Goal: Task Accomplishment & Management: Manage account settings

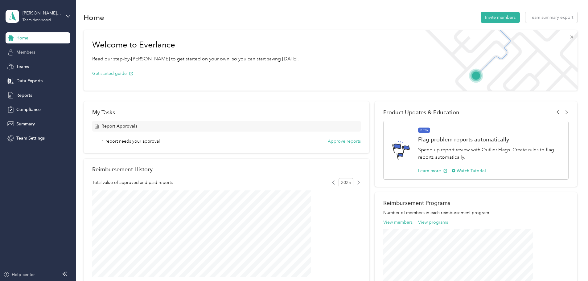
click at [26, 51] on span "Members" at bounding box center [25, 52] width 19 height 6
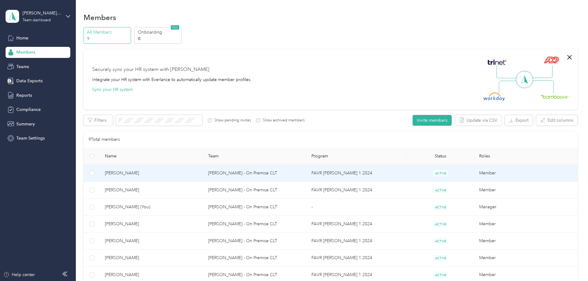
click at [170, 172] on span "[PERSON_NAME]" at bounding box center [151, 173] width 93 height 7
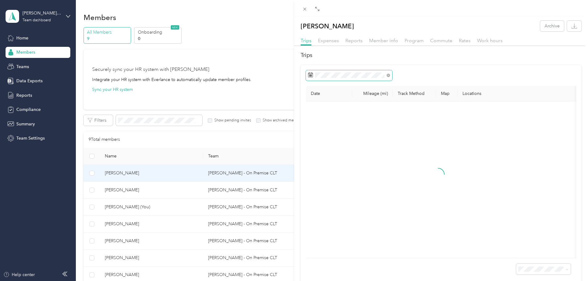
click at [339, 79] on span at bounding box center [349, 75] width 86 height 10
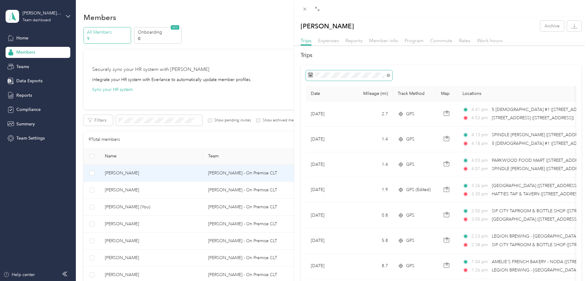
click at [339, 79] on span at bounding box center [349, 75] width 86 height 10
click at [315, 111] on icon at bounding box center [317, 111] width 6 height 6
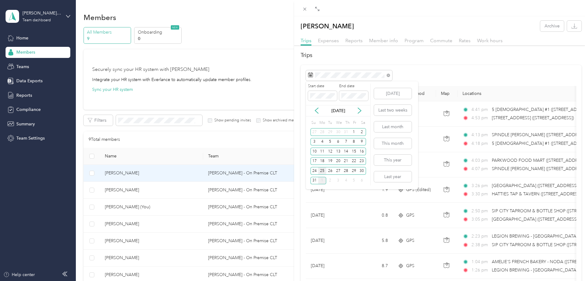
click at [322, 172] on div "25" at bounding box center [322, 171] width 8 height 8
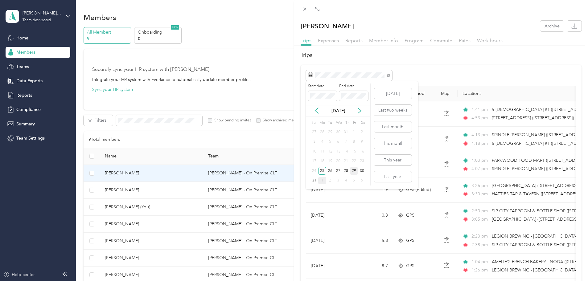
click at [356, 171] on div "29" at bounding box center [354, 171] width 8 height 8
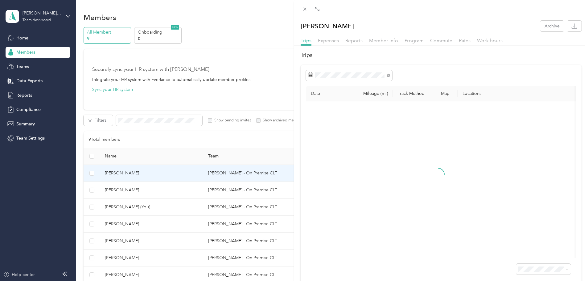
click at [519, 263] on span "100 per load" at bounding box center [527, 263] width 25 height 5
click at [318, 9] on icon at bounding box center [317, 8] width 5 height 5
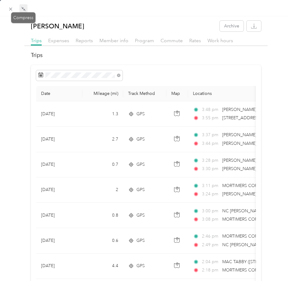
click at [23, 10] on icon at bounding box center [24, 10] width 2 height 2
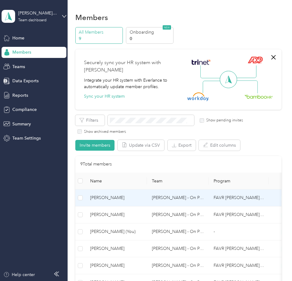
click at [109, 197] on div "[PERSON_NAME] Archive Trips Expenses Reports Member info Program Commute Rates …" at bounding box center [146, 140] width 292 height 281
click at [121, 199] on span "[PERSON_NAME]" at bounding box center [116, 198] width 52 height 7
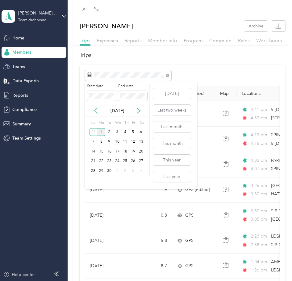
click at [96, 110] on icon at bounding box center [95, 111] width 6 height 6
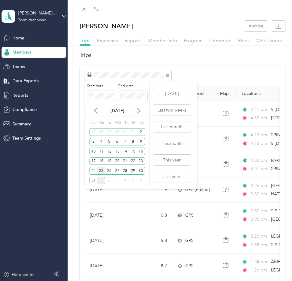
click at [101, 169] on div "25" at bounding box center [101, 171] width 8 height 8
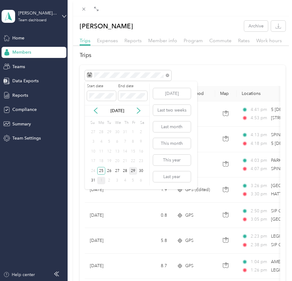
click at [131, 171] on div "29" at bounding box center [133, 171] width 8 height 8
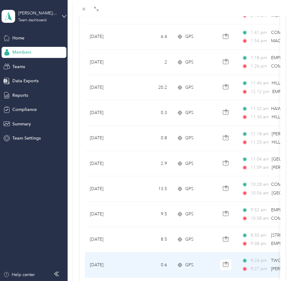
scroll to position [509, 0]
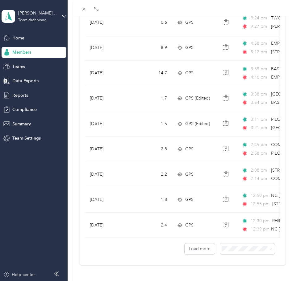
click at [226, 232] on span "100 per load" at bounding box center [230, 231] width 25 height 5
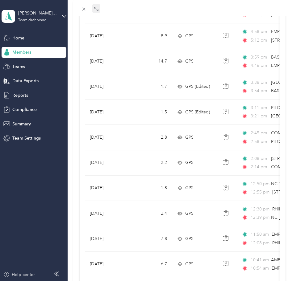
click at [93, 9] on span at bounding box center [96, 8] width 8 height 9
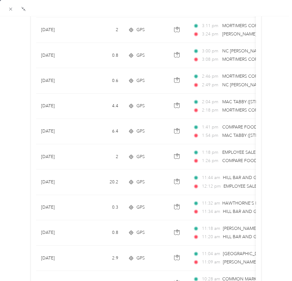
scroll to position [28, 0]
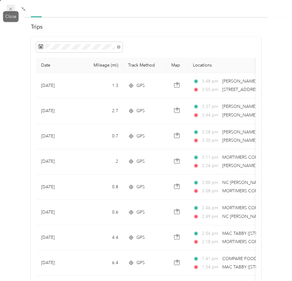
click at [11, 8] on icon at bounding box center [10, 9] width 3 height 3
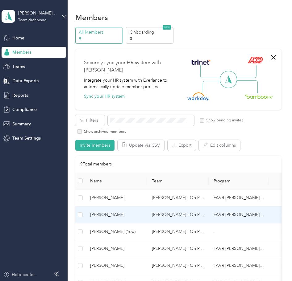
click at [102, 214] on span "[PERSON_NAME]" at bounding box center [116, 215] width 52 height 7
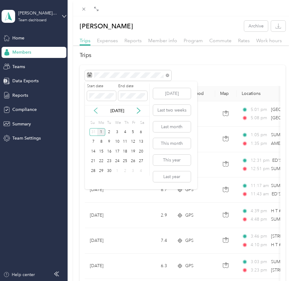
click at [96, 110] on icon at bounding box center [95, 111] width 6 height 6
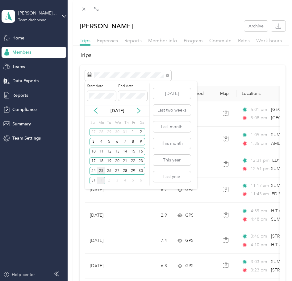
click at [100, 170] on div "25" at bounding box center [101, 171] width 8 height 8
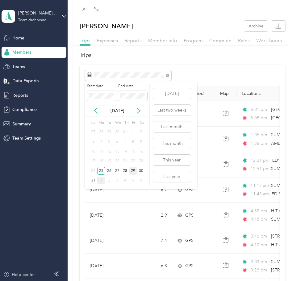
click at [132, 169] on div "29" at bounding box center [133, 171] width 8 height 8
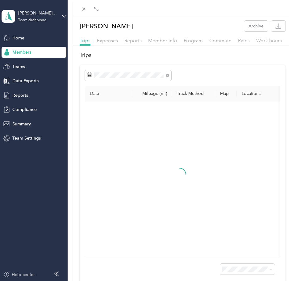
click at [231, 264] on span "100 per load" at bounding box center [230, 263] width 25 height 5
click at [98, 10] on icon at bounding box center [96, 8] width 5 height 5
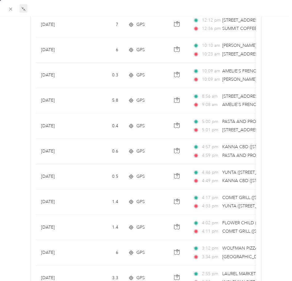
scroll to position [292, 0]
click at [10, 10] on icon at bounding box center [10, 8] width 5 height 5
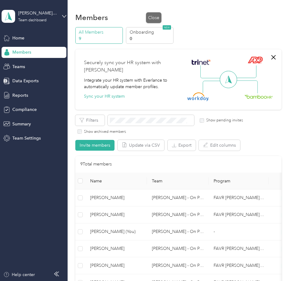
scroll to position [34, 0]
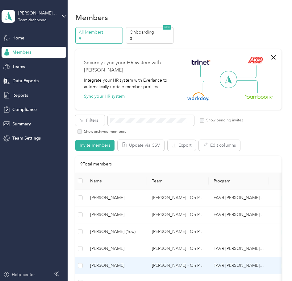
click at [111, 264] on span "[PERSON_NAME]" at bounding box center [116, 265] width 52 height 7
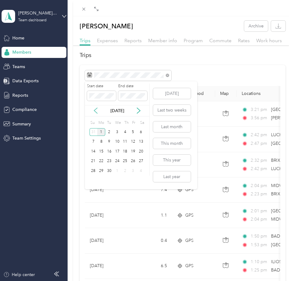
click at [96, 111] on icon at bounding box center [95, 111] width 6 height 6
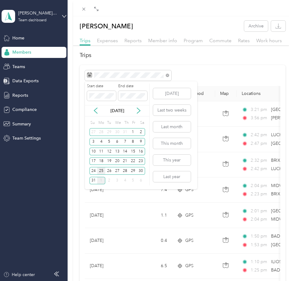
click at [99, 168] on div "25" at bounding box center [101, 171] width 8 height 8
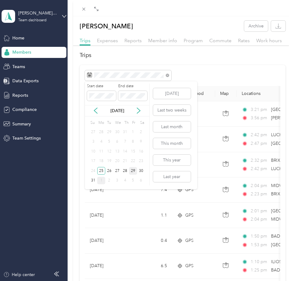
click at [133, 172] on div "29" at bounding box center [133, 171] width 8 height 8
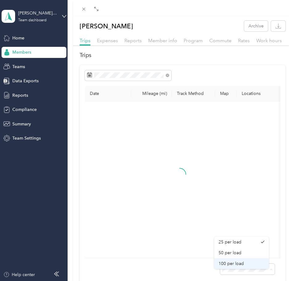
click at [224, 264] on span "100 per load" at bounding box center [230, 263] width 25 height 5
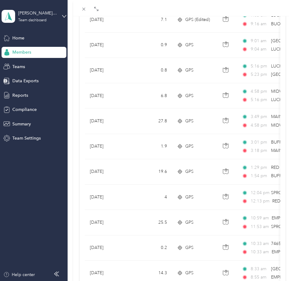
scroll to position [1422, 0]
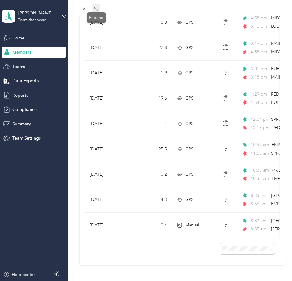
click at [97, 8] on icon at bounding box center [96, 8] width 5 height 5
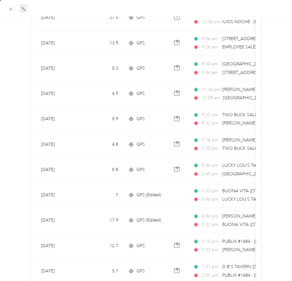
scroll to position [272, 0]
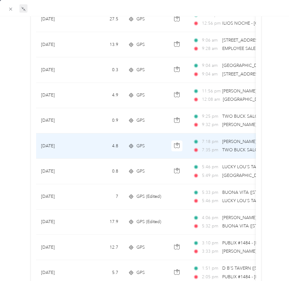
click at [217, 145] on span "7:18 pm" at bounding box center [211, 141] width 18 height 7
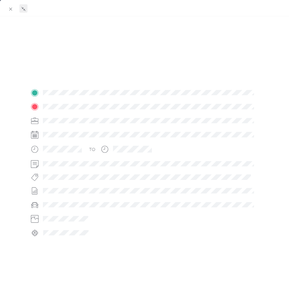
scroll to position [87, 0]
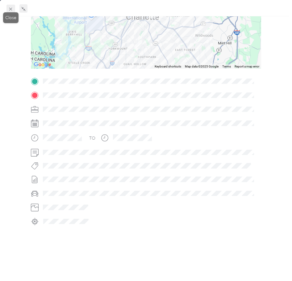
click at [14, 9] on span at bounding box center [10, 9] width 9 height 9
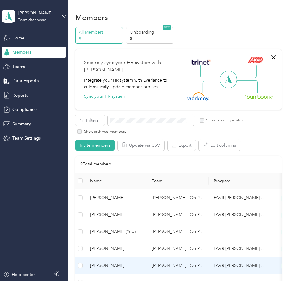
click at [113, 266] on span "[PERSON_NAME]" at bounding box center [116, 265] width 52 height 7
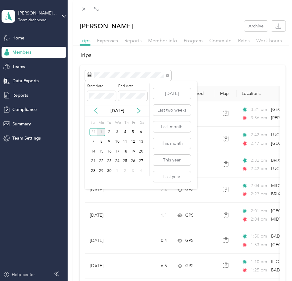
click at [95, 111] on icon at bounding box center [95, 111] width 6 height 6
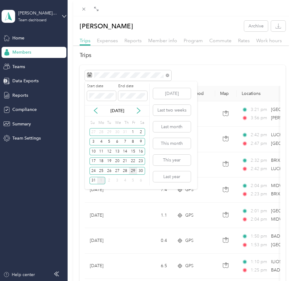
click at [134, 169] on div "29" at bounding box center [133, 171] width 8 height 8
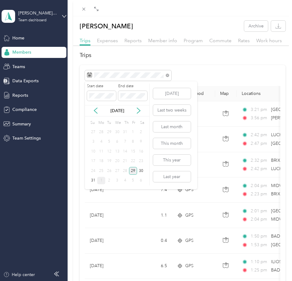
click at [134, 169] on div "29" at bounding box center [133, 171] width 8 height 8
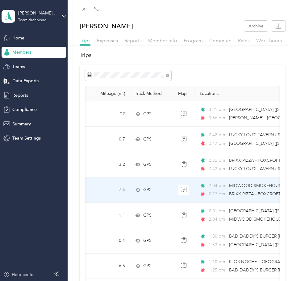
scroll to position [0, 43]
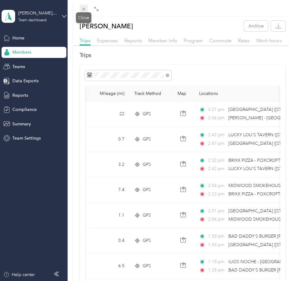
click at [85, 10] on icon at bounding box center [83, 8] width 5 height 5
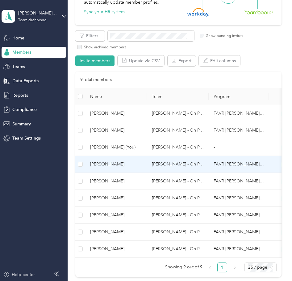
scroll to position [86, 0]
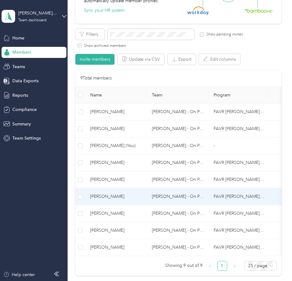
click at [105, 194] on span "[PERSON_NAME]" at bounding box center [116, 196] width 52 height 7
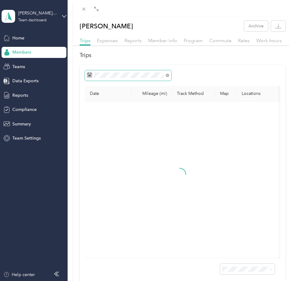
click at [121, 80] on span at bounding box center [128, 75] width 86 height 10
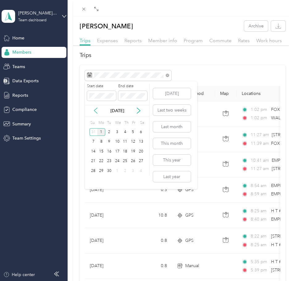
click at [94, 111] on icon at bounding box center [95, 111] width 6 height 6
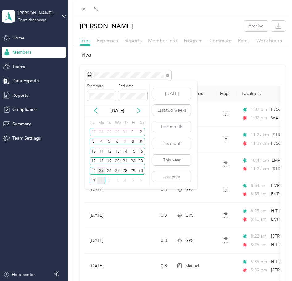
click at [101, 167] on div "25" at bounding box center [101, 171] width 8 height 8
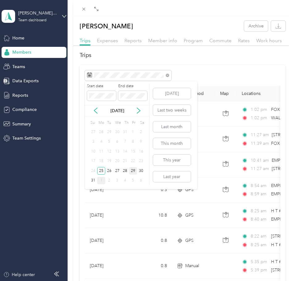
click at [134, 170] on div "29" at bounding box center [133, 171] width 8 height 8
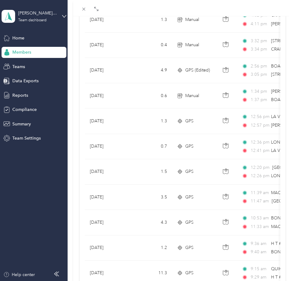
scroll to position [509, 0]
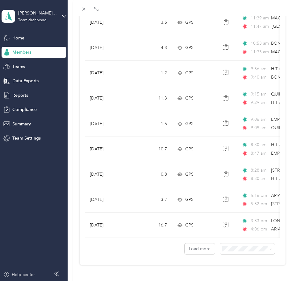
click at [227, 231] on span "100 per load" at bounding box center [230, 231] width 25 height 5
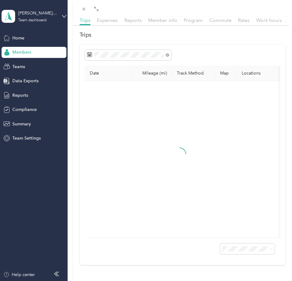
scroll to position [32, 0]
click at [96, 7] on icon at bounding box center [96, 8] width 5 height 5
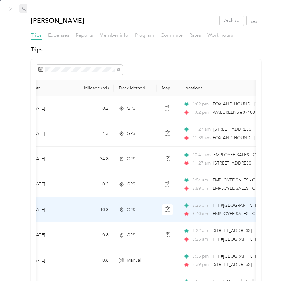
scroll to position [1, 0]
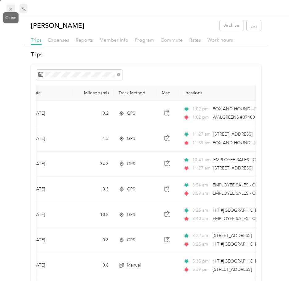
click at [9, 7] on icon at bounding box center [10, 8] width 5 height 5
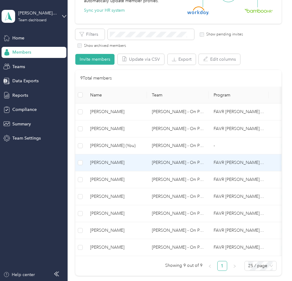
click at [113, 163] on span "[PERSON_NAME]" at bounding box center [116, 162] width 52 height 7
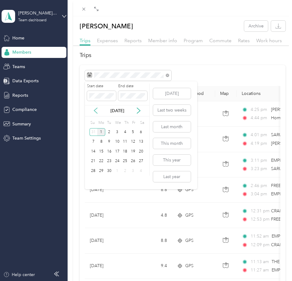
click at [96, 112] on icon at bounding box center [95, 111] width 3 height 6
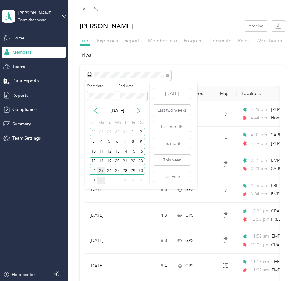
click at [102, 173] on div "25" at bounding box center [101, 171] width 8 height 8
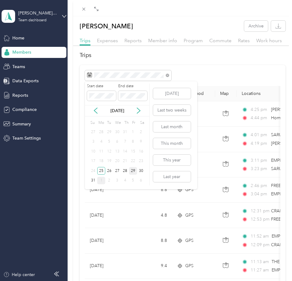
click at [132, 170] on div "29" at bounding box center [133, 171] width 8 height 8
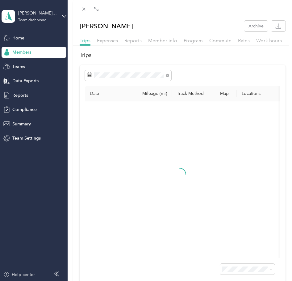
click at [224, 261] on span "100 per load" at bounding box center [230, 263] width 25 height 5
click at [92, 7] on div at bounding box center [90, 8] width 21 height 5
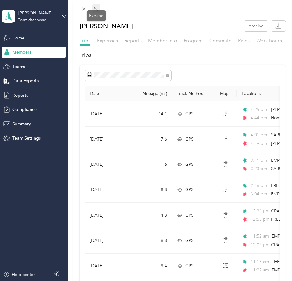
click at [94, 11] on icon at bounding box center [96, 8] width 5 height 5
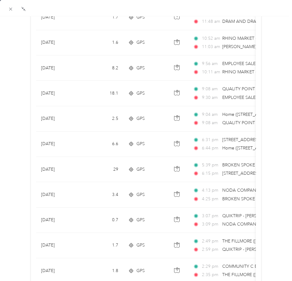
scroll to position [654, 0]
click at [9, 11] on icon at bounding box center [10, 8] width 5 height 5
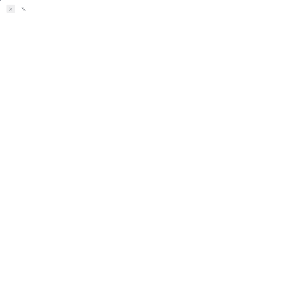
click at [9, 9] on div at bounding box center [146, 140] width 292 height 281
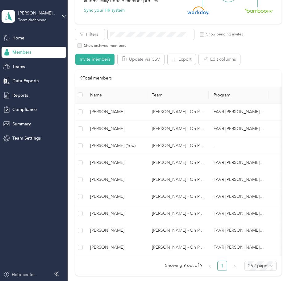
scroll to position [34, 0]
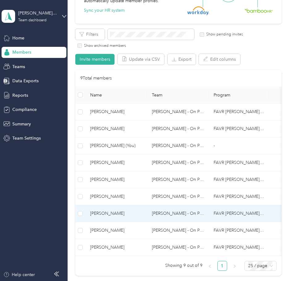
click at [111, 213] on span "[PERSON_NAME]" at bounding box center [116, 213] width 52 height 7
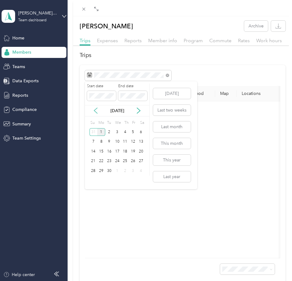
click at [96, 110] on icon at bounding box center [95, 111] width 6 height 6
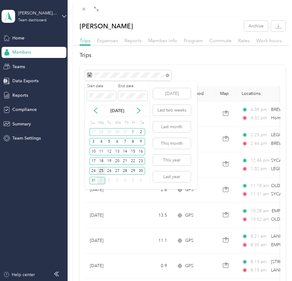
click at [102, 174] on div "25" at bounding box center [101, 171] width 8 height 8
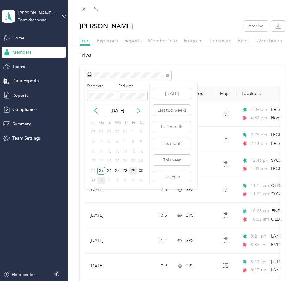
click at [132, 172] on div "29" at bounding box center [133, 171] width 8 height 8
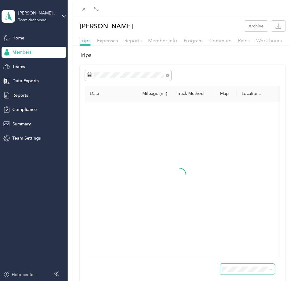
click at [247, 275] on span at bounding box center [247, 269] width 55 height 11
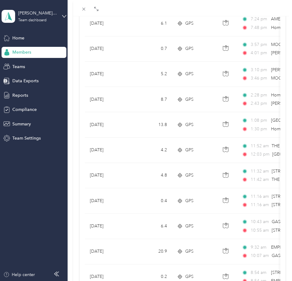
scroll to position [509, 0]
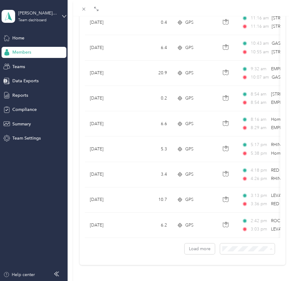
click at [224, 234] on div "100 per load" at bounding box center [241, 231] width 46 height 6
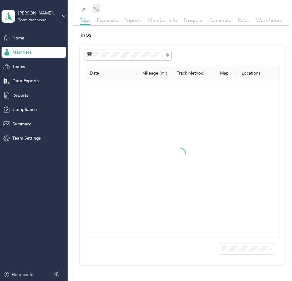
click at [95, 8] on icon at bounding box center [96, 8] width 5 height 5
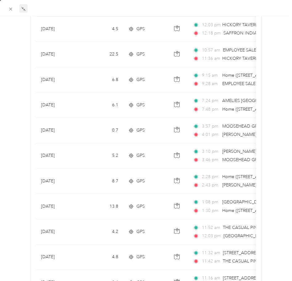
scroll to position [237, 0]
click at [11, 9] on icon at bounding box center [10, 8] width 5 height 5
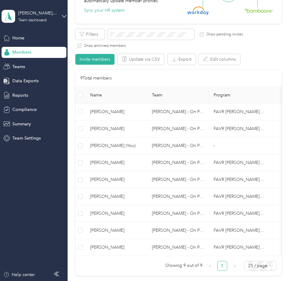
scroll to position [34, 0]
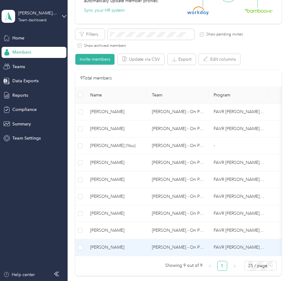
click at [106, 249] on span "[PERSON_NAME]" at bounding box center [116, 247] width 52 height 7
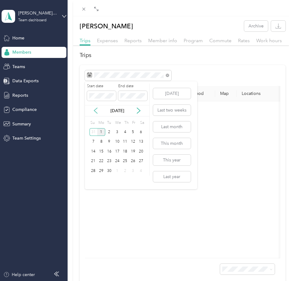
click at [96, 108] on icon at bounding box center [95, 111] width 6 height 6
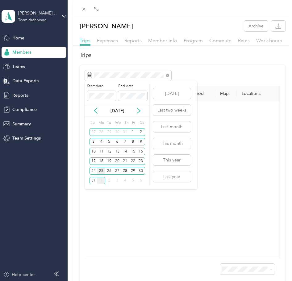
click at [100, 174] on div "25" at bounding box center [101, 171] width 8 height 8
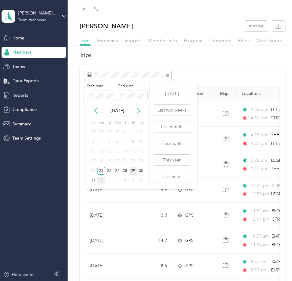
click at [134, 172] on div "29" at bounding box center [133, 171] width 8 height 8
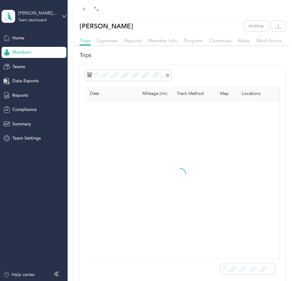
click at [224, 281] on div "Drag to resize Click to close [PERSON_NAME] Archive Trips Expenses Reports Memb…" at bounding box center [144, 281] width 289 height 0
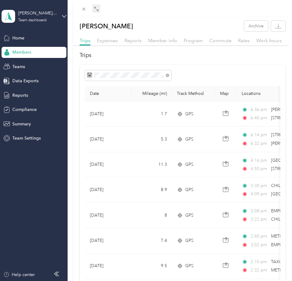
click at [98, 10] on icon at bounding box center [98, 10] width 2 height 2
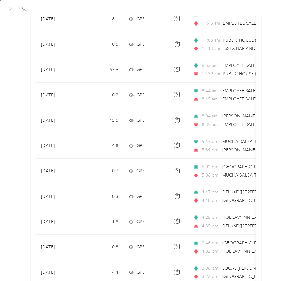
scroll to position [511, 0]
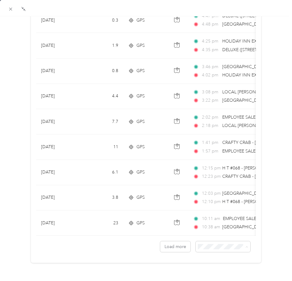
click at [200, 273] on span "100 per load" at bounding box center [207, 273] width 25 height 5
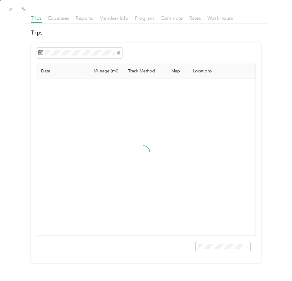
scroll to position [34, 0]
click at [22, 11] on icon at bounding box center [23, 8] width 5 height 5
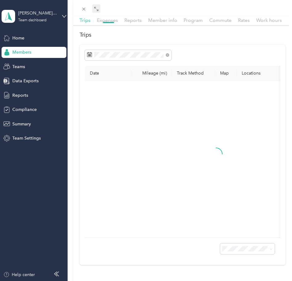
scroll to position [32, 0]
click at [94, 10] on icon at bounding box center [96, 8] width 5 height 5
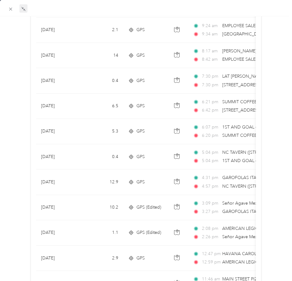
scroll to position [870, 0]
click at [117, 110] on td "6.5" at bounding box center [102, 106] width 41 height 25
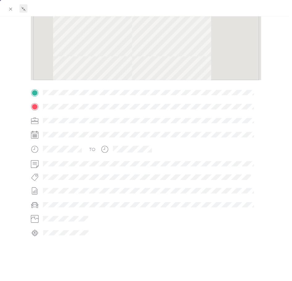
scroll to position [87, 0]
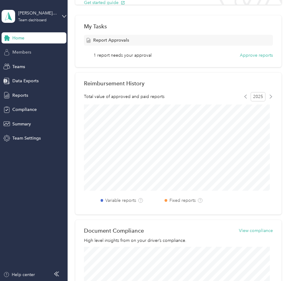
click at [21, 53] on span "Members" at bounding box center [21, 52] width 19 height 6
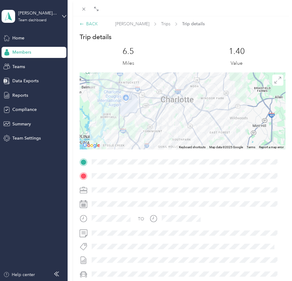
click at [88, 22] on div "BACK" at bounding box center [89, 24] width 18 height 6
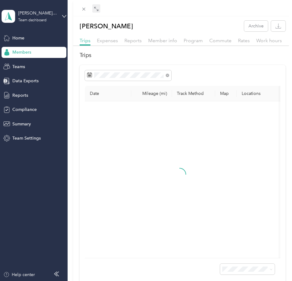
click at [97, 8] on icon at bounding box center [96, 8] width 5 height 5
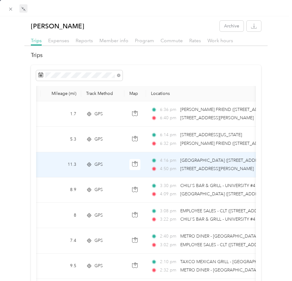
scroll to position [0, 43]
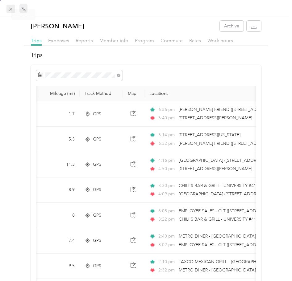
click at [7, 6] on span at bounding box center [10, 9] width 9 height 9
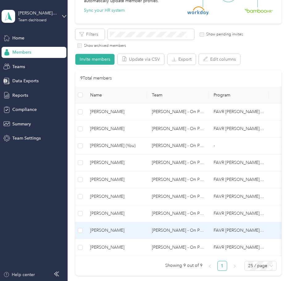
click at [115, 232] on span "[PERSON_NAME]" at bounding box center [116, 230] width 52 height 7
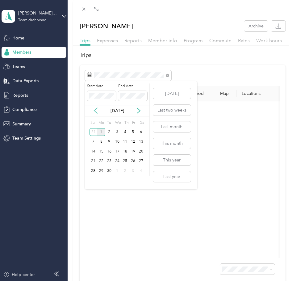
click at [96, 108] on icon at bounding box center [95, 111] width 6 height 6
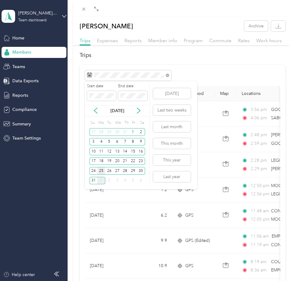
click at [101, 171] on div "25" at bounding box center [101, 171] width 8 height 8
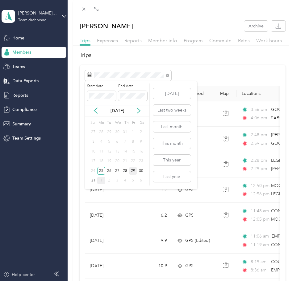
click at [133, 170] on div "29" at bounding box center [133, 171] width 8 height 8
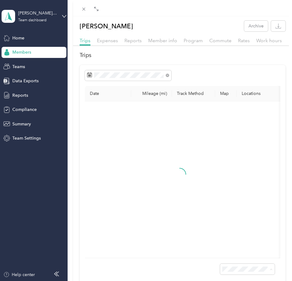
click at [227, 265] on span "100 per load" at bounding box center [230, 263] width 25 height 5
click at [97, 9] on icon at bounding box center [96, 8] width 5 height 5
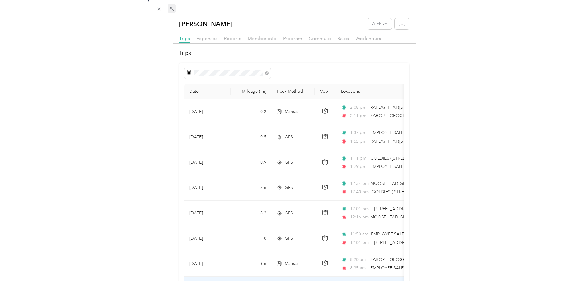
scroll to position [2, 0]
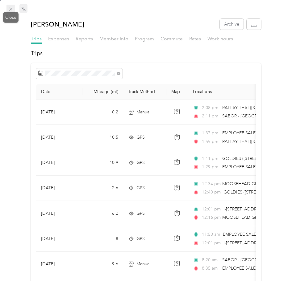
click at [10, 9] on icon at bounding box center [10, 8] width 5 height 5
